Goal: Check status: Check status

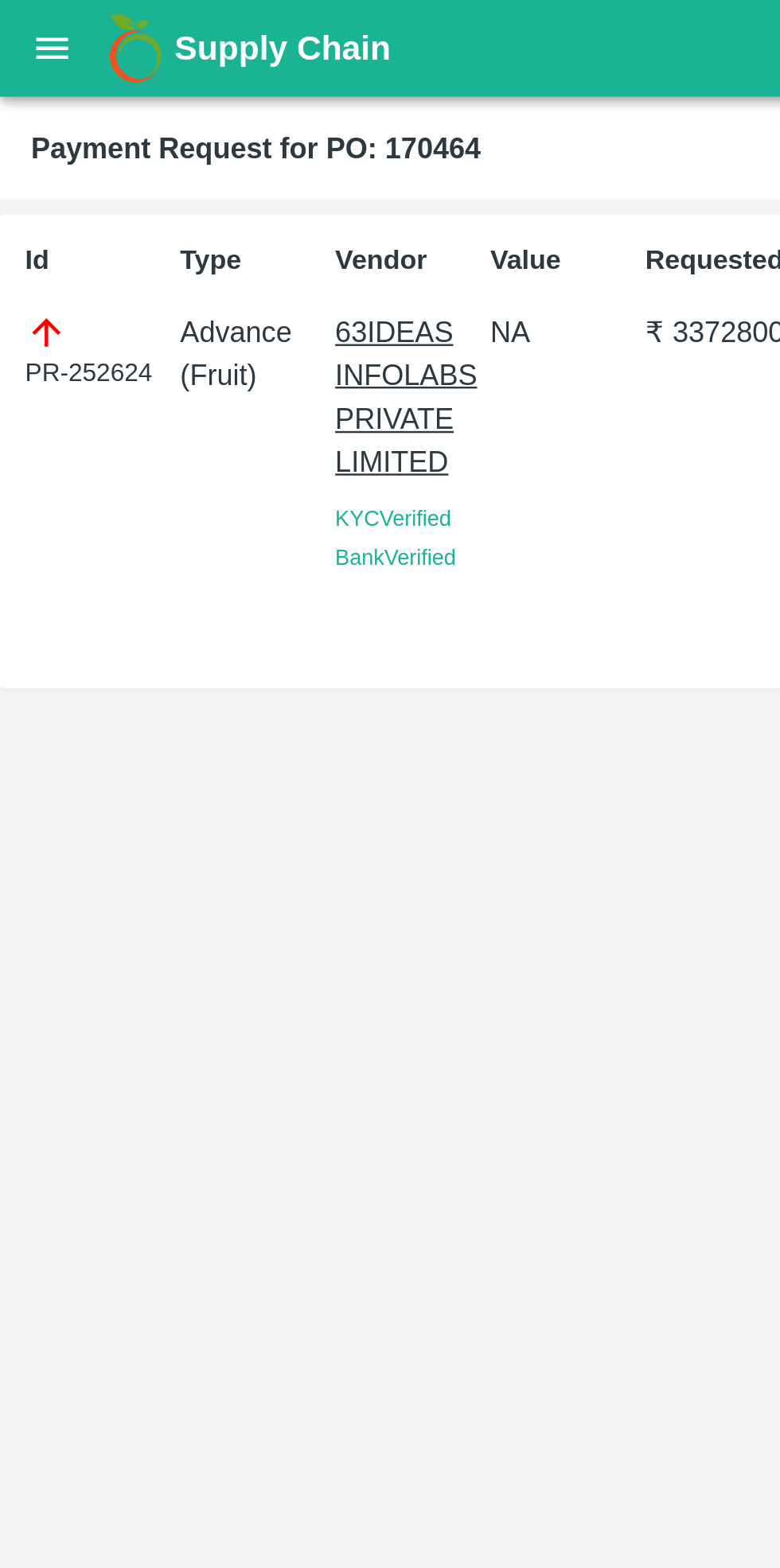
click at [18, 18] on icon "open drawer" at bounding box center [22, 20] width 18 height 18
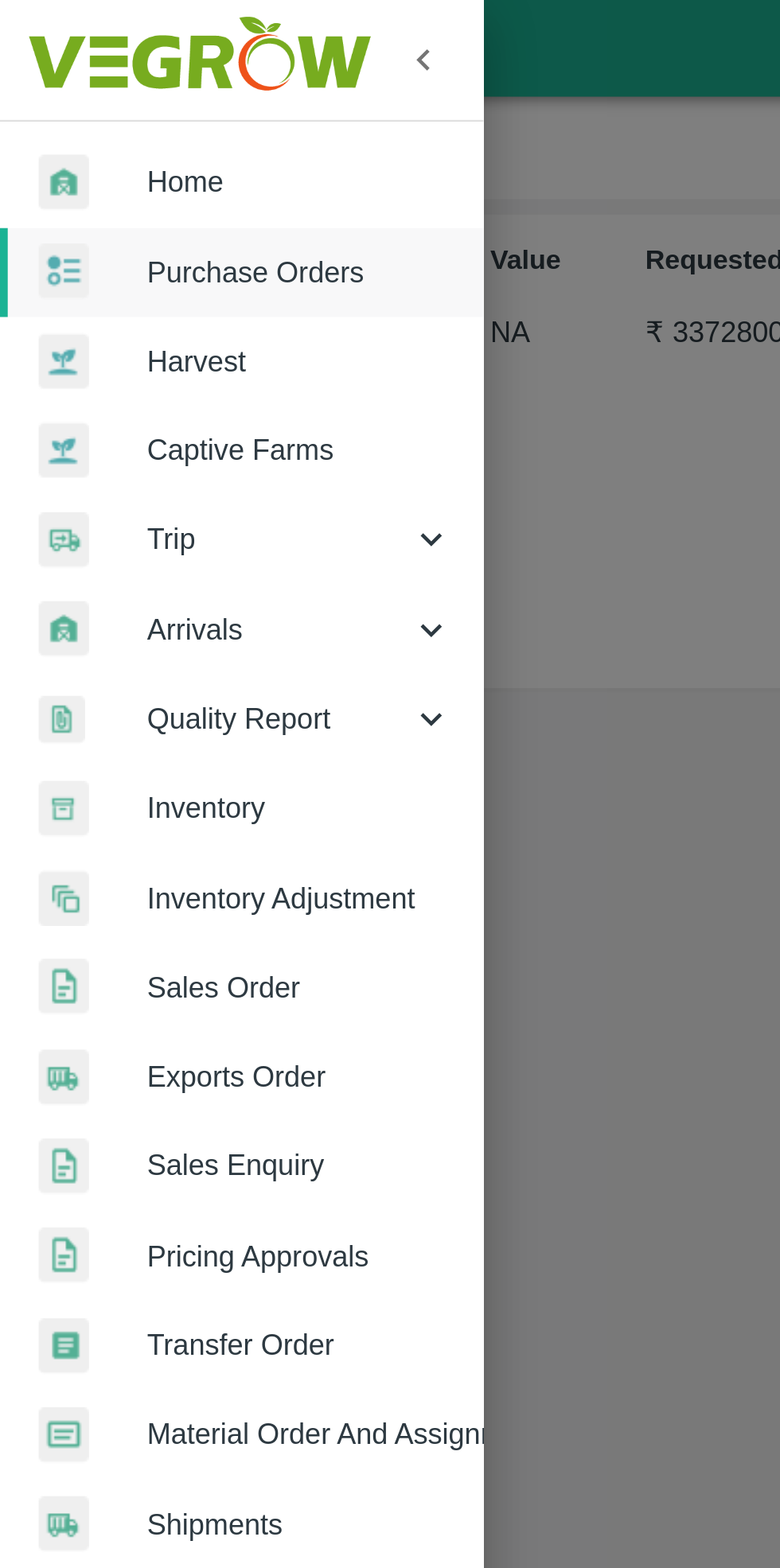
click at [88, 74] on span "Home" at bounding box center [123, 75] width 126 height 18
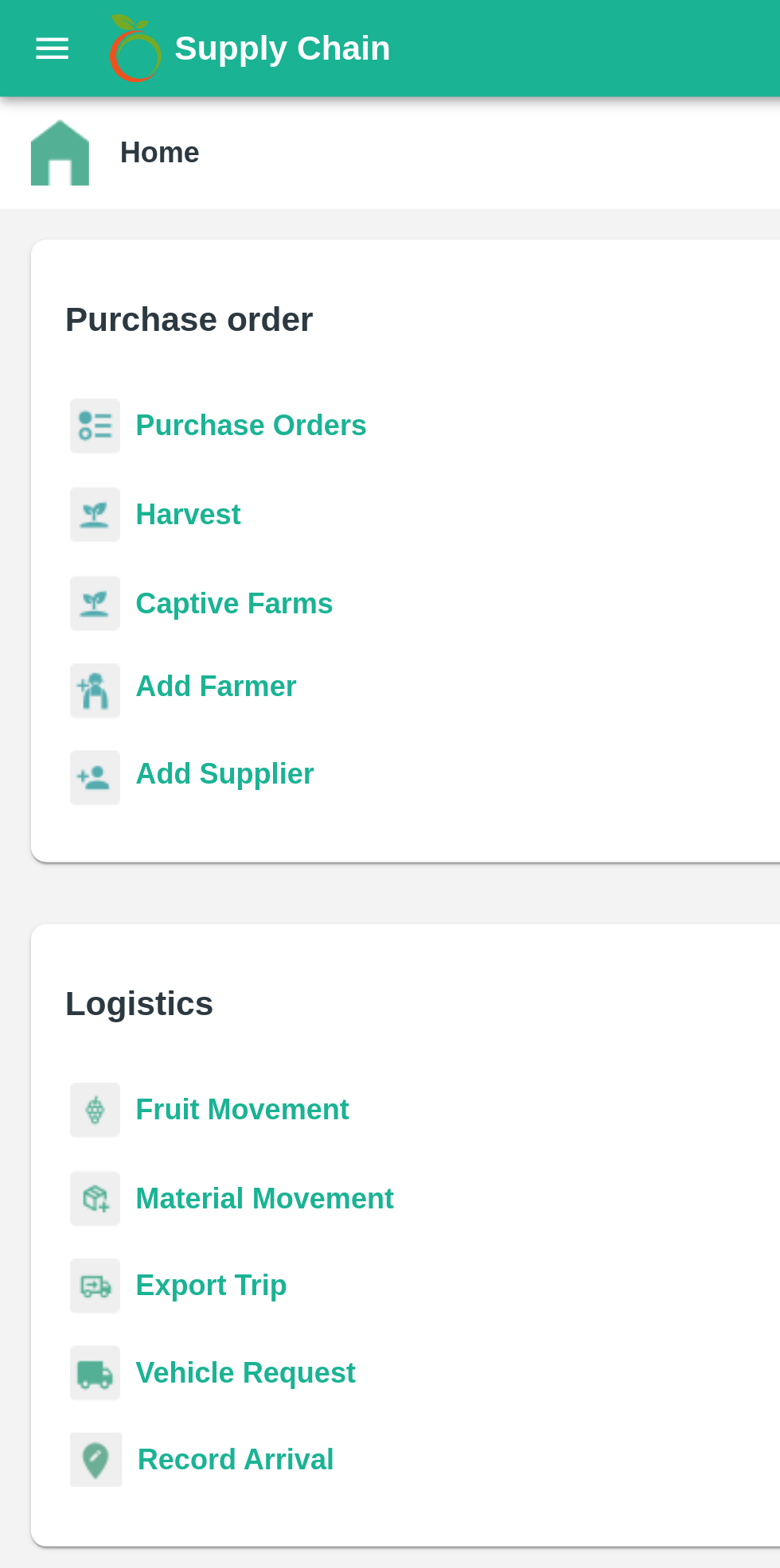
click at [82, 171] on b "Purchase Orders" at bounding box center [102, 175] width 95 height 13
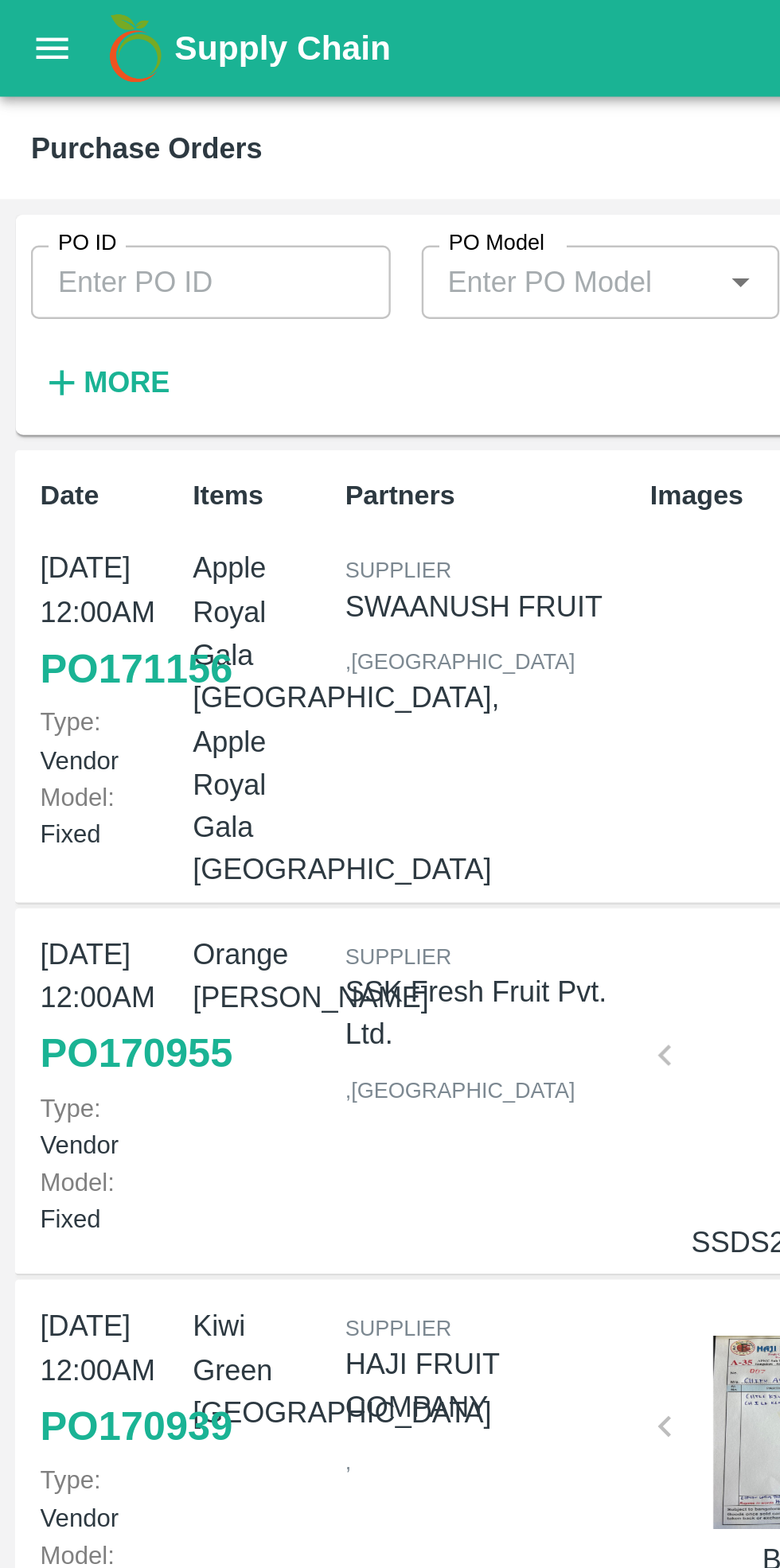
click at [86, 116] on input "PO ID" at bounding box center [87, 115] width 148 height 30
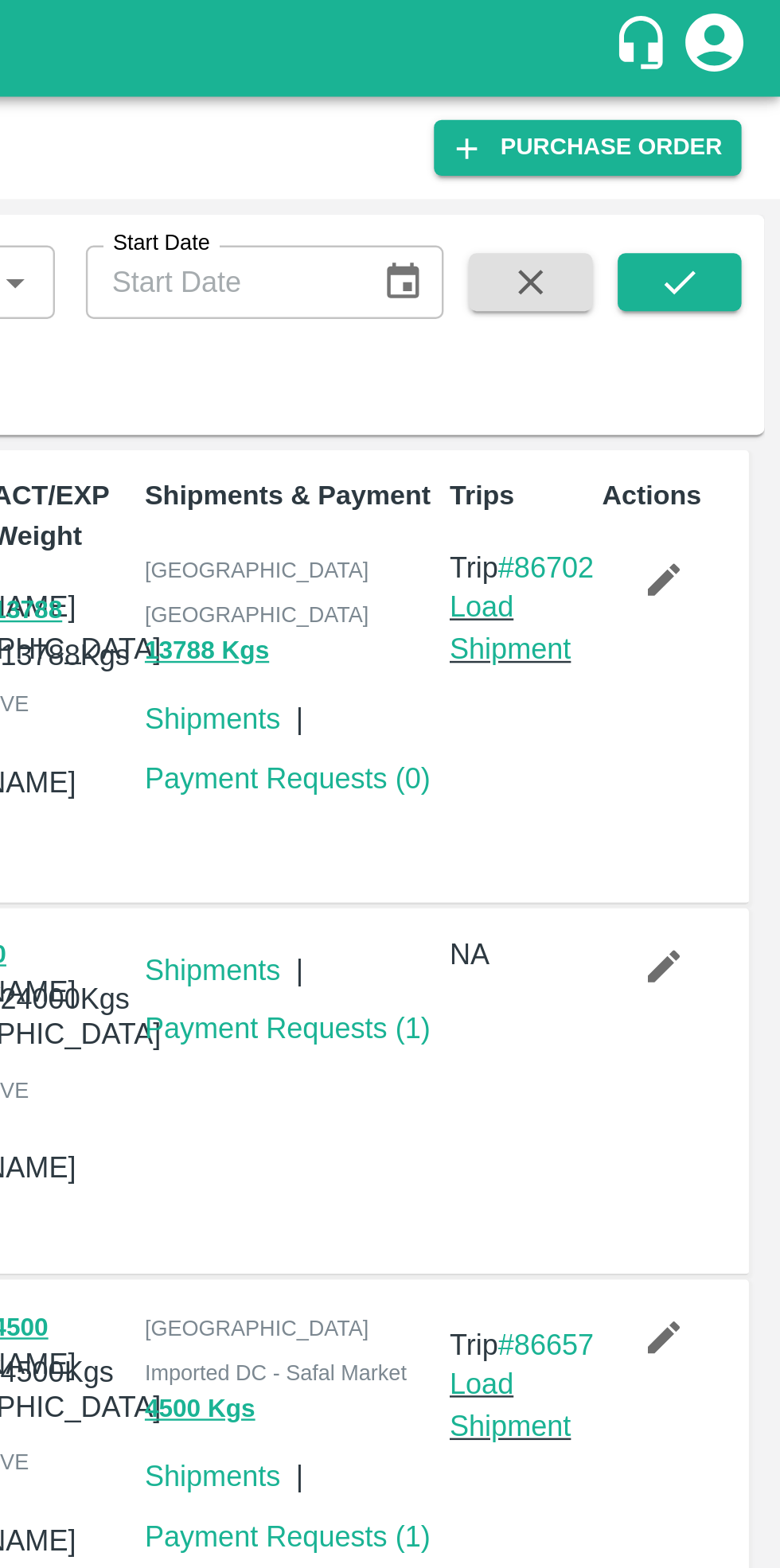
type input "170464"
click at [734, 115] on icon "submit" at bounding box center [739, 116] width 18 height 18
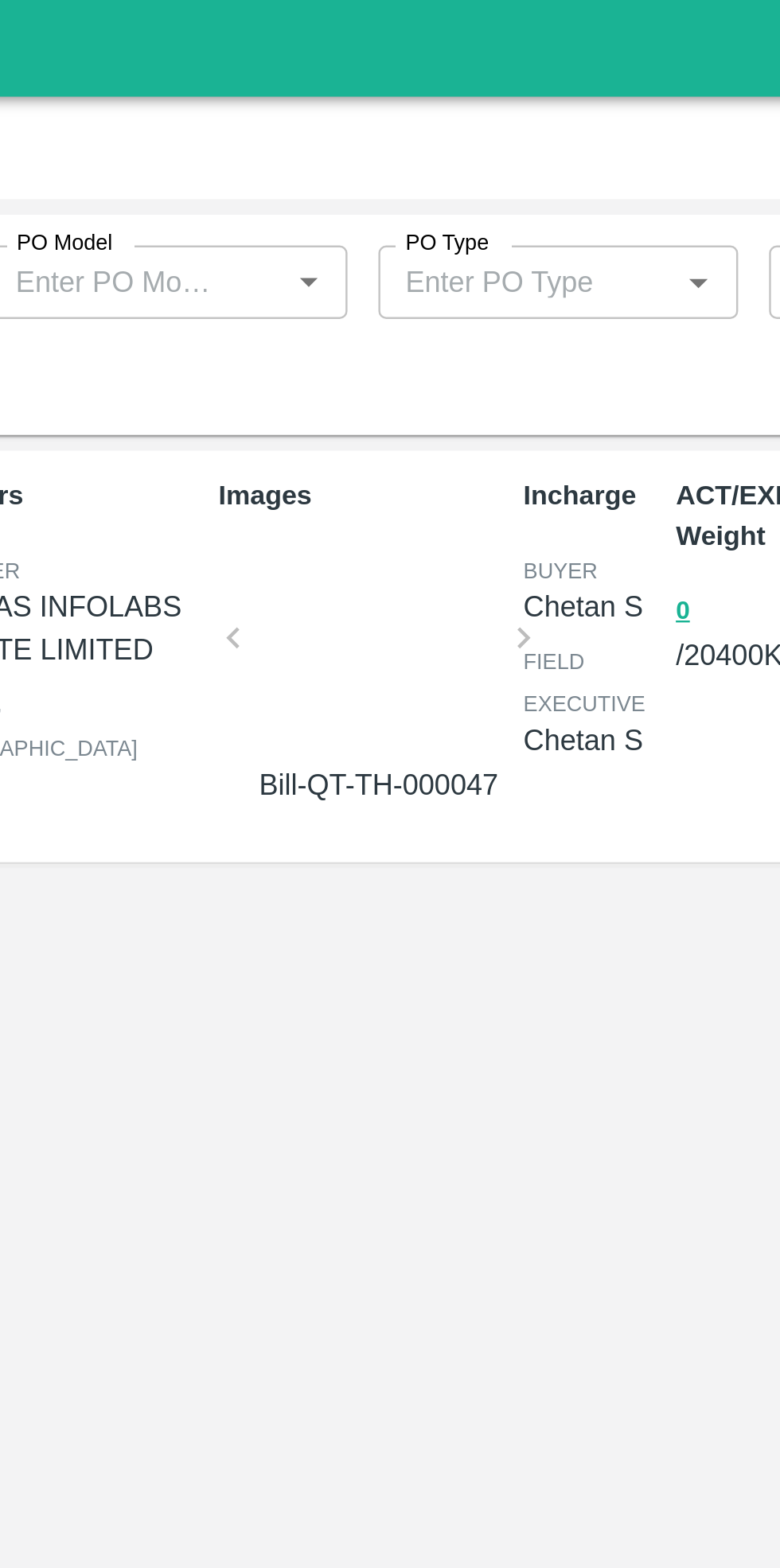
click at [331, 270] on div at bounding box center [333, 268] width 107 height 85
